Goal: Communication & Community: Answer question/provide support

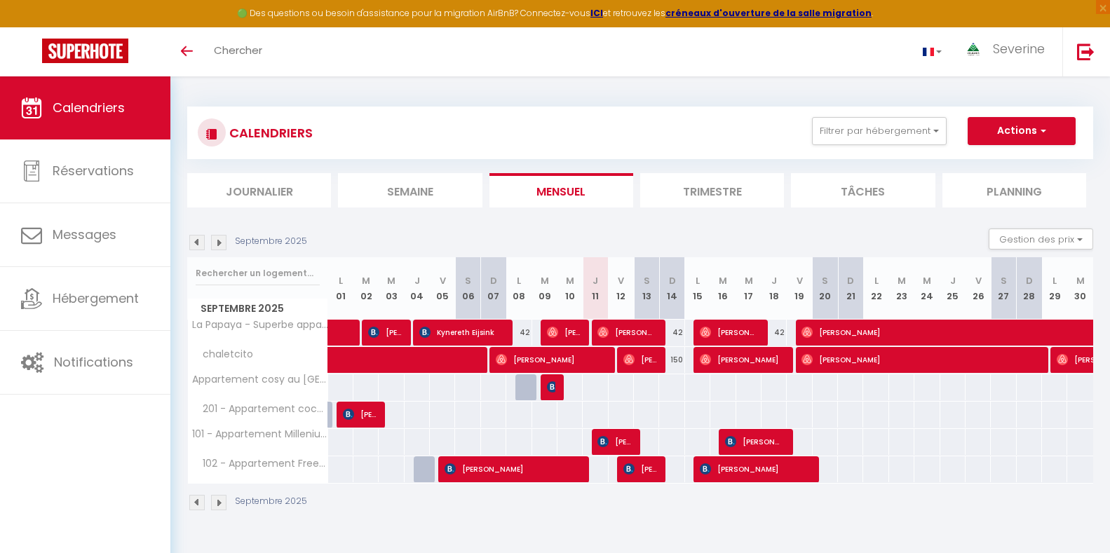
scroll to position [70, 0]
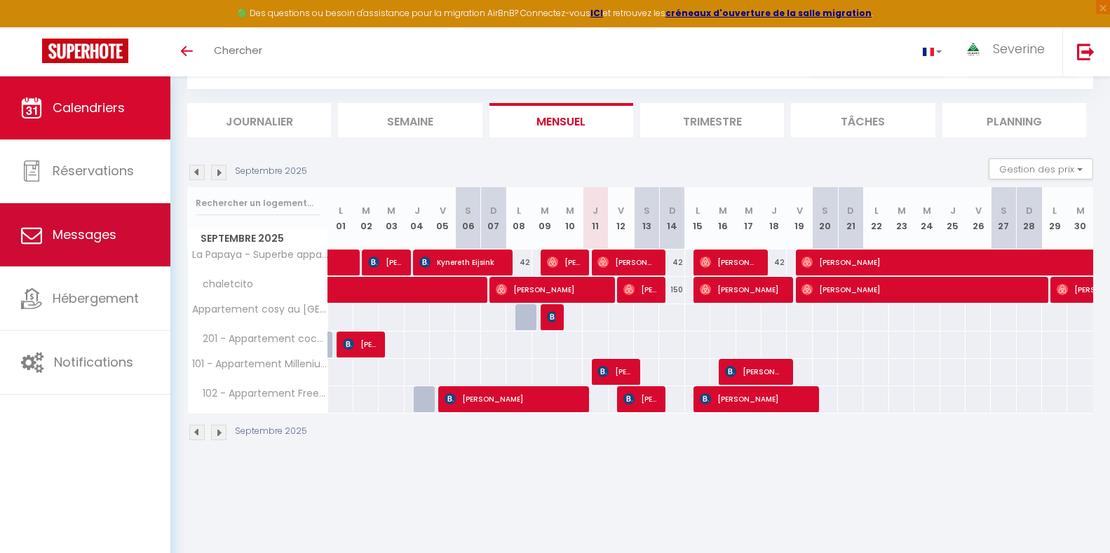
click at [118, 245] on link "Messages" at bounding box center [85, 234] width 170 height 63
select select "message"
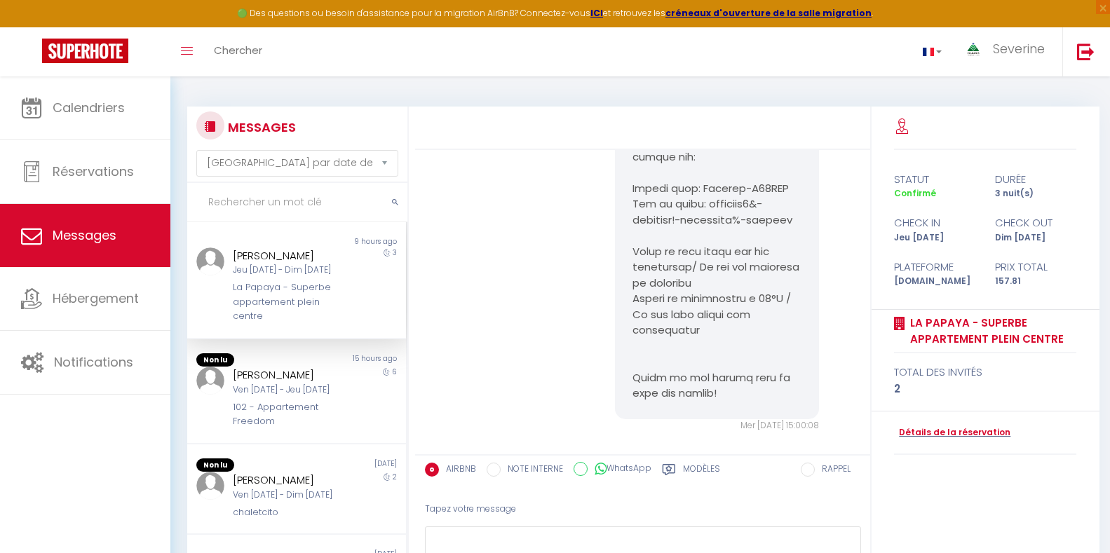
scroll to position [1099, 0]
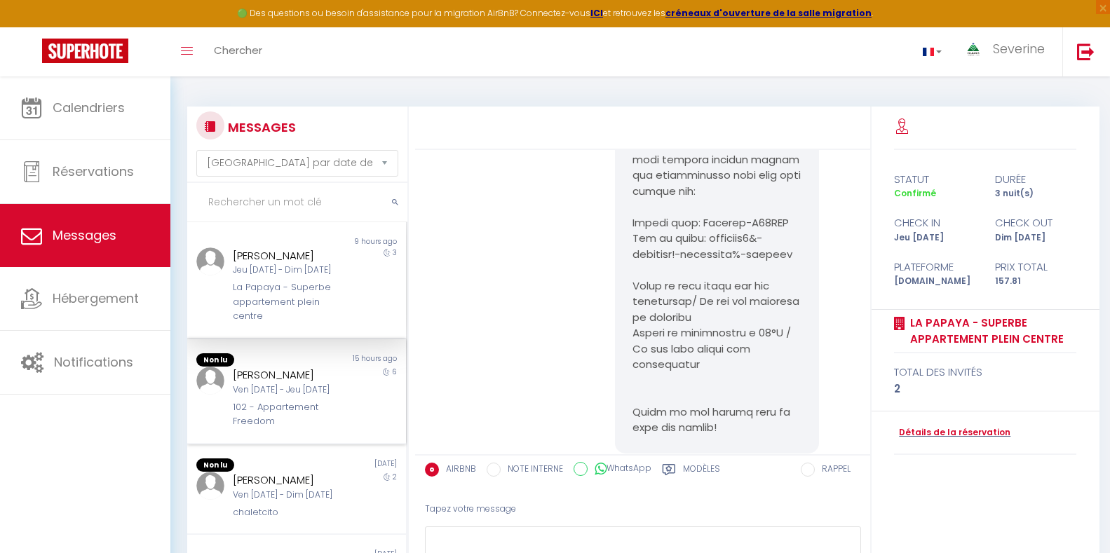
click at [316, 373] on div "[PERSON_NAME]" at bounding box center [287, 375] width 109 height 17
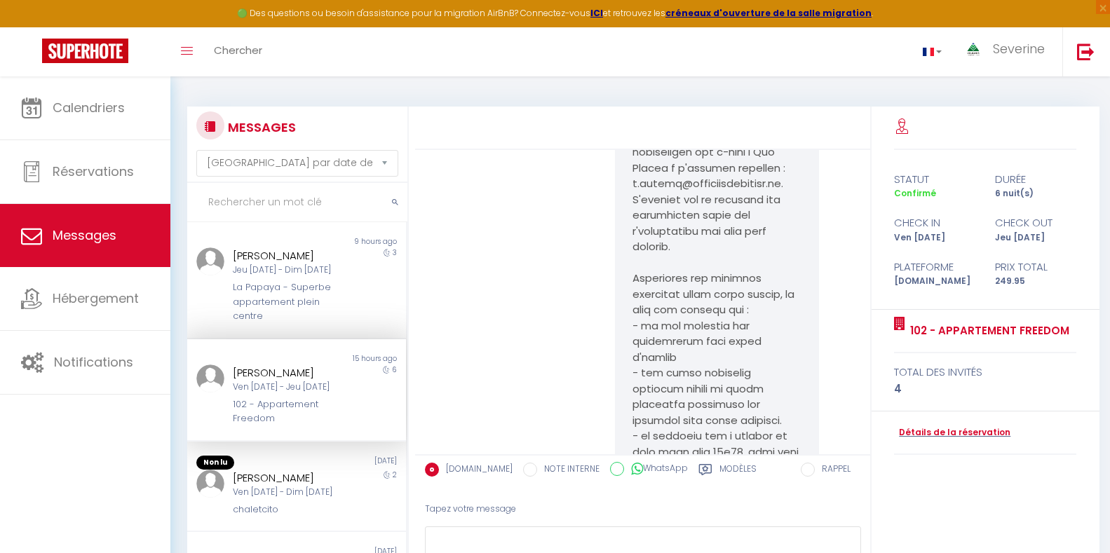
scroll to position [70, 0]
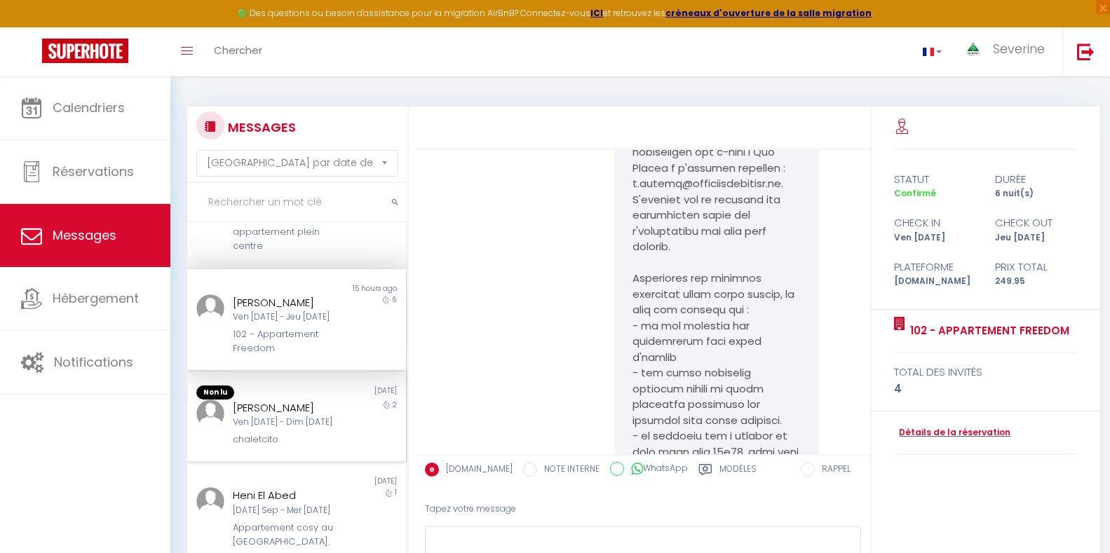
click at [326, 426] on div "Ven [DATE] - Dim [DATE]" at bounding box center [287, 422] width 109 height 13
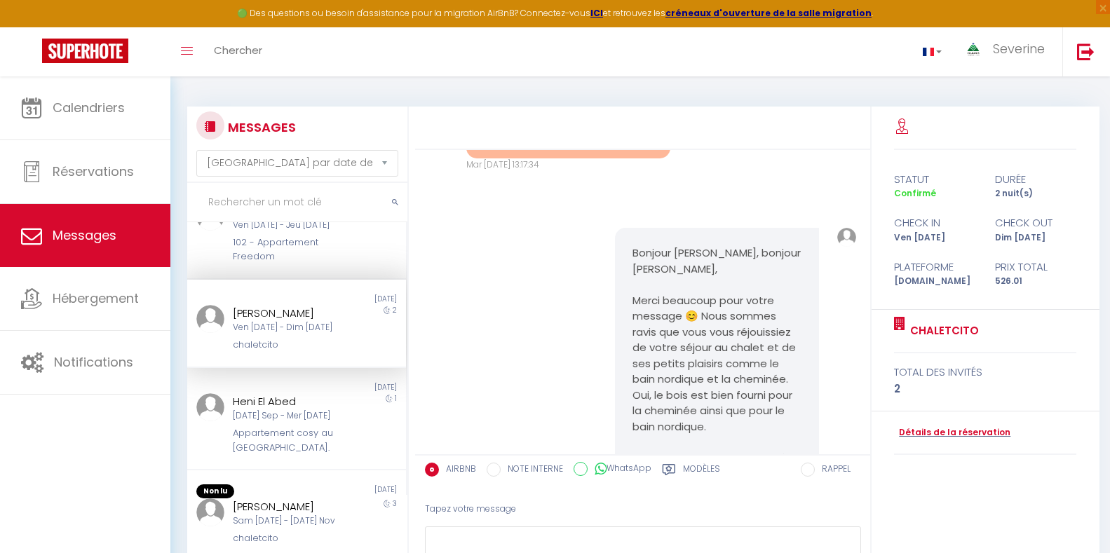
scroll to position [280, 0]
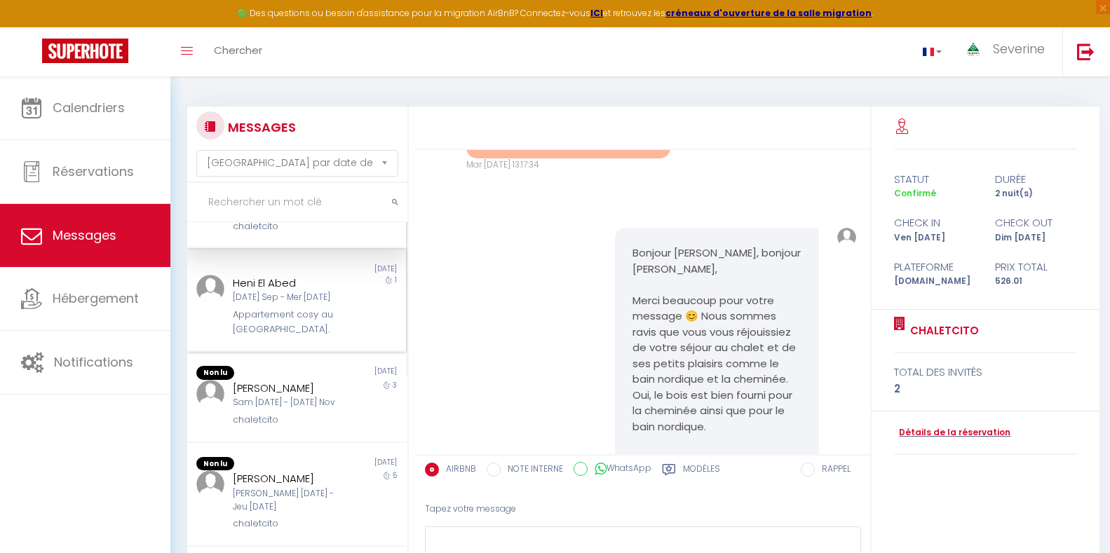
click at [287, 343] on div "Non lu [DATE] Heni El Abed [DATE] Sep - Mer [DATE] Appartement cosy au [GEOGRAP…" at bounding box center [296, 301] width 219 height 102
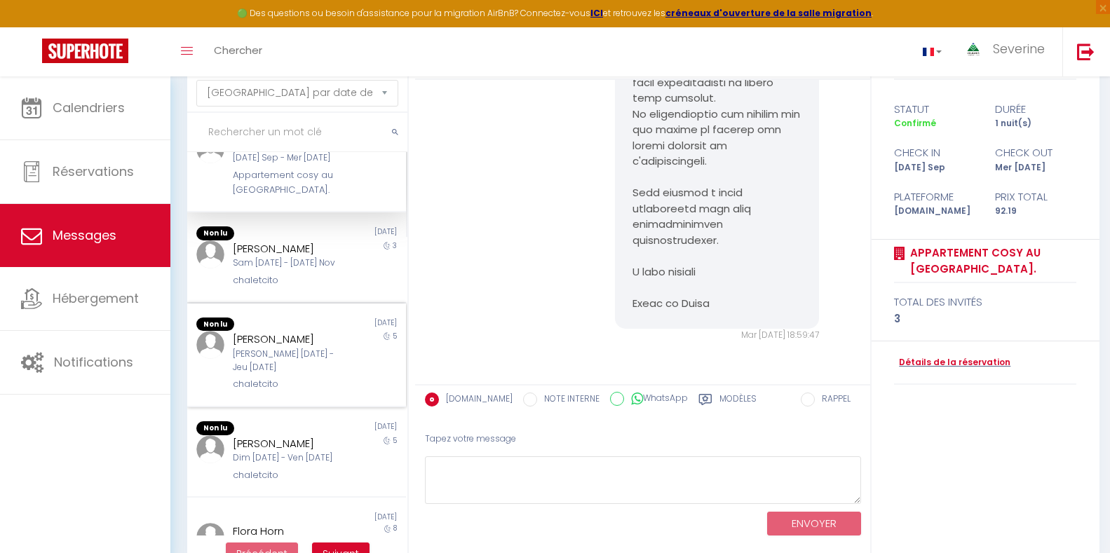
scroll to position [351, 0]
click at [282, 397] on div "Non lu [DATE] [PERSON_NAME] [PERSON_NAME] [DATE] - Jeu [DATE] chaletcito 5" at bounding box center [296, 355] width 219 height 104
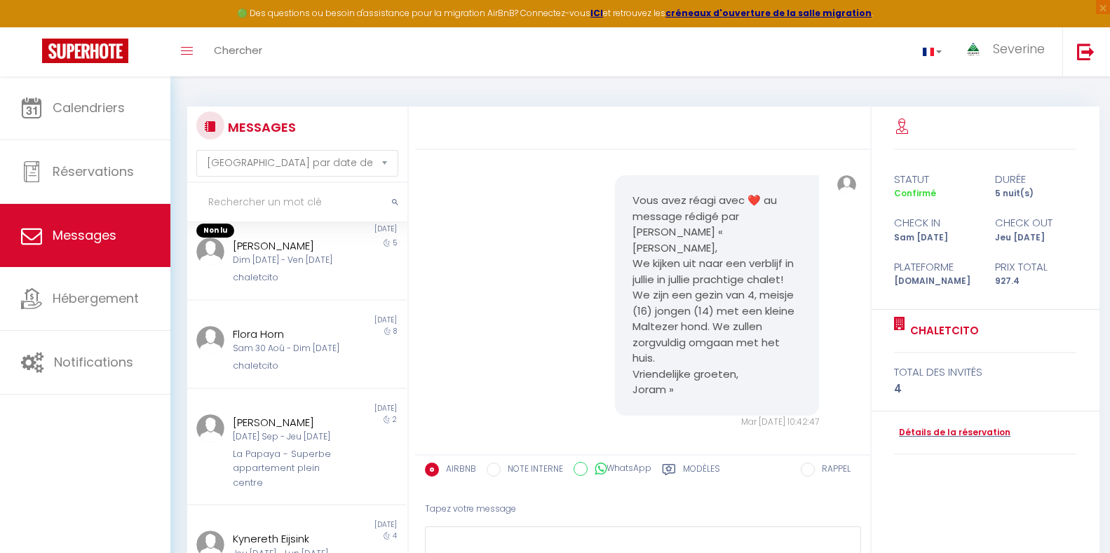
scroll to position [631, 0]
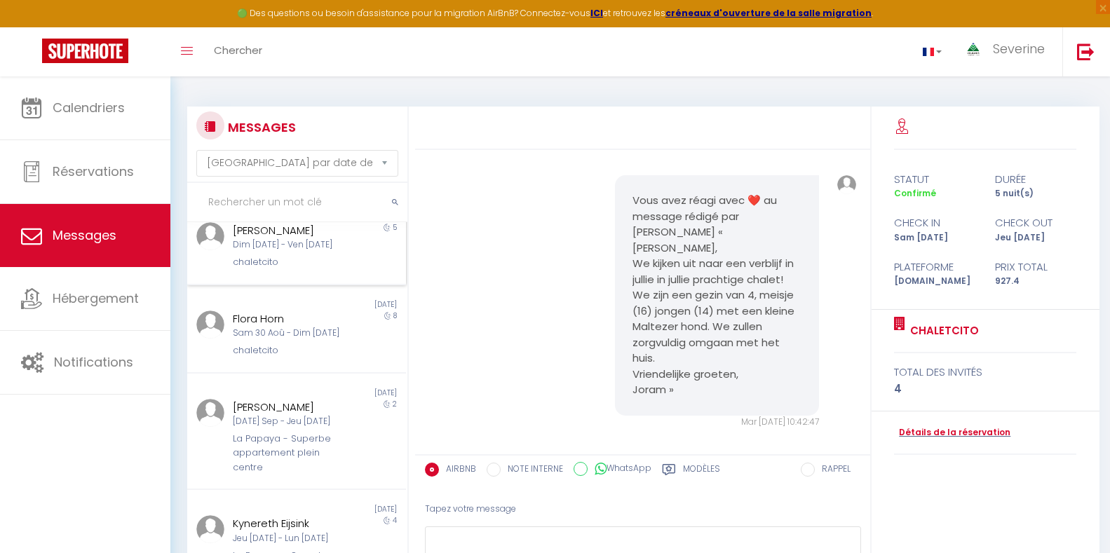
click at [327, 278] on div "Non lu [DATE] [PERSON_NAME] Dim [DATE] - Ven [DATE] chaletcito 5" at bounding box center [296, 239] width 219 height 91
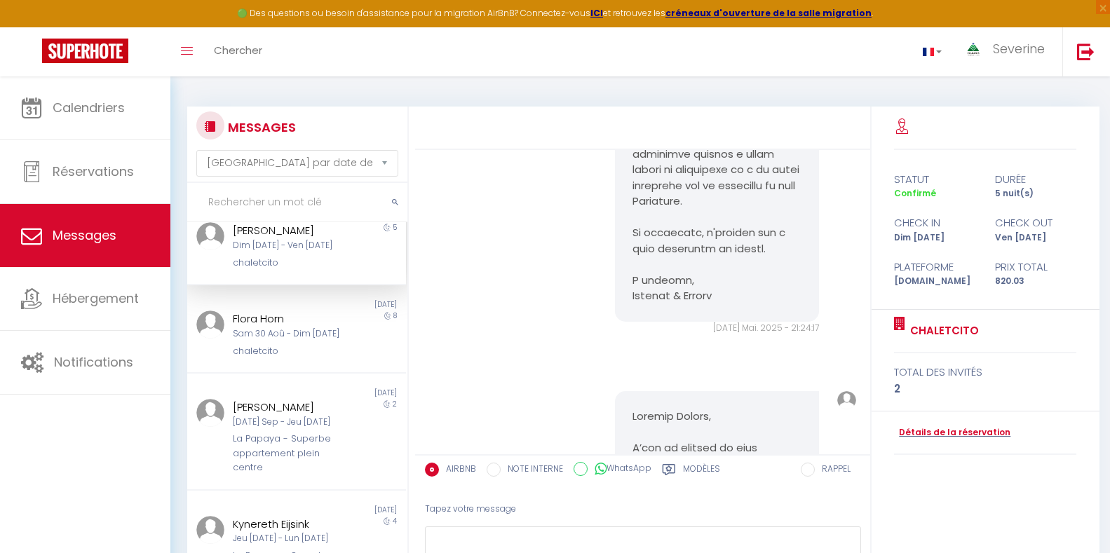
scroll to position [2446, 0]
